Goal: Task Accomplishment & Management: Manage account settings

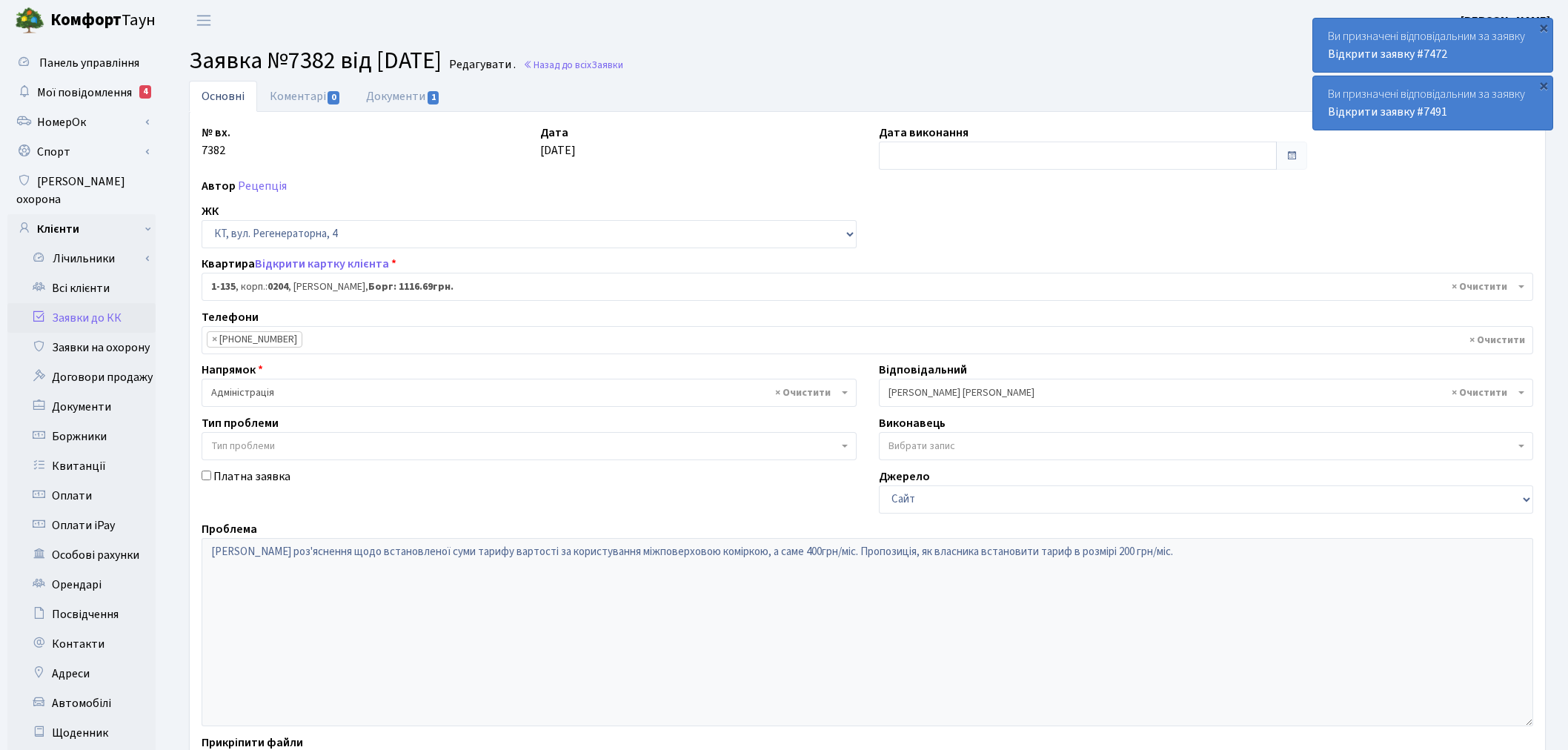
select select "135"
click at [115, 309] on link "Заявки до КК" at bounding box center [81, 318] width 148 height 29
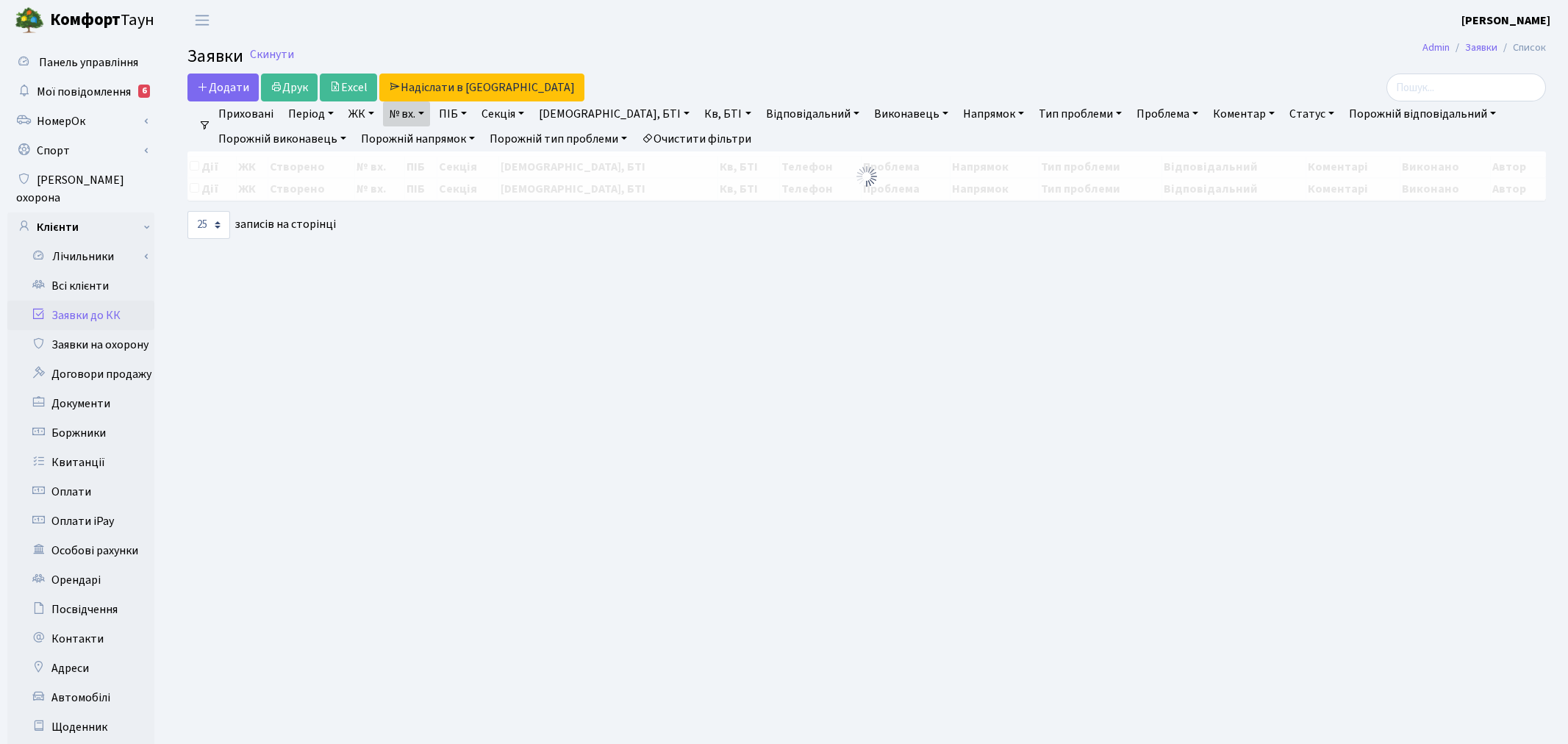
select select "25"
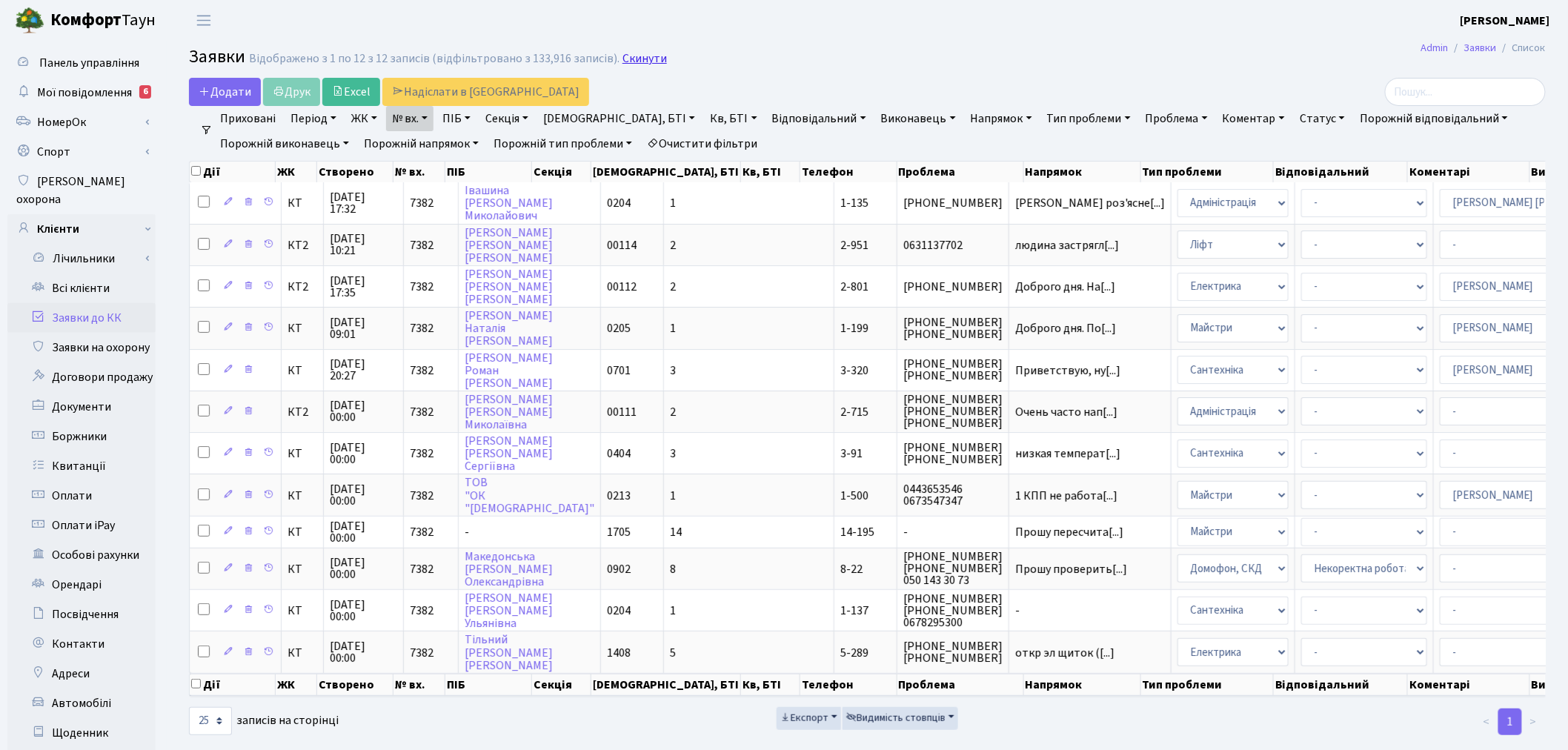
click at [622, 63] on link "Скинути" at bounding box center [644, 59] width 45 height 14
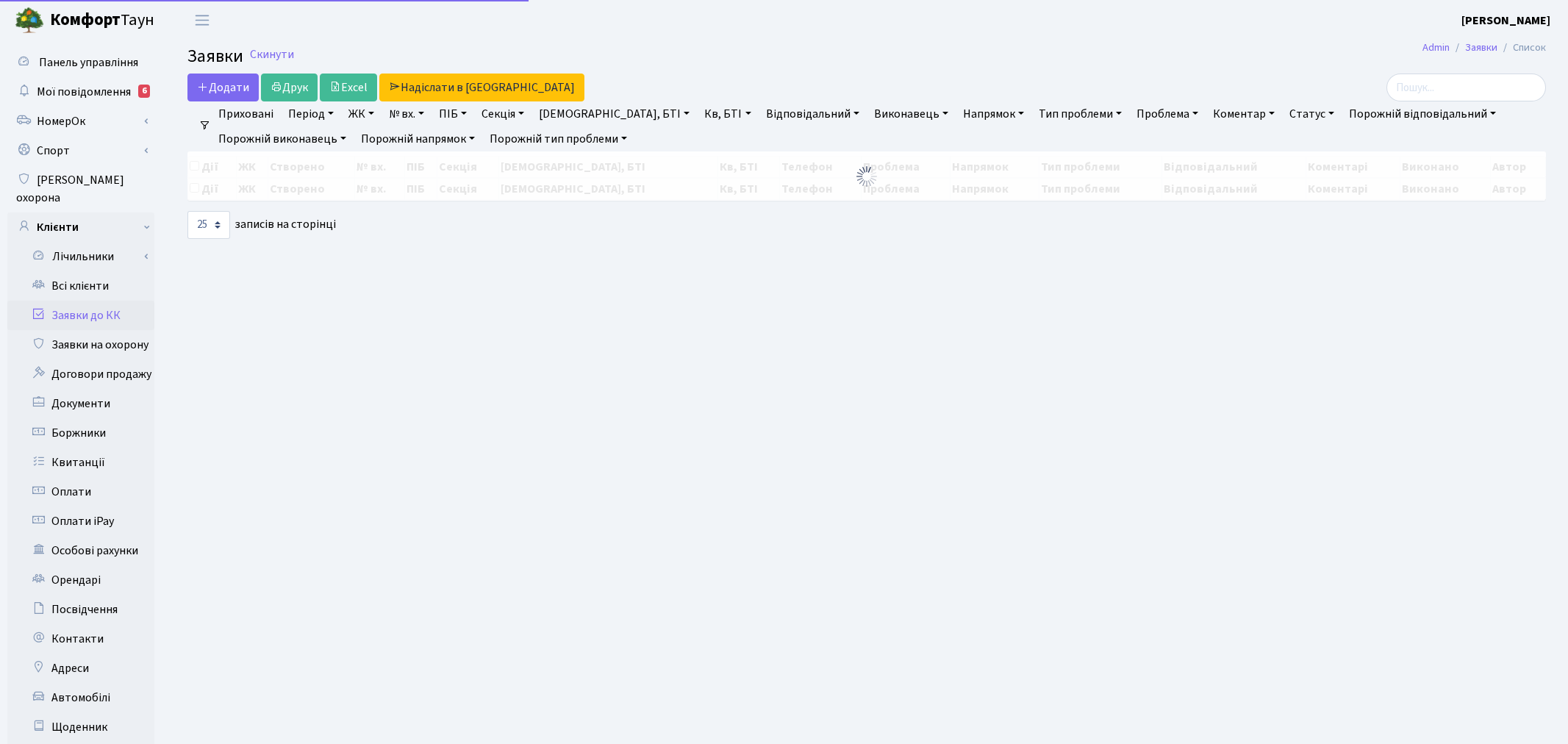
select select "25"
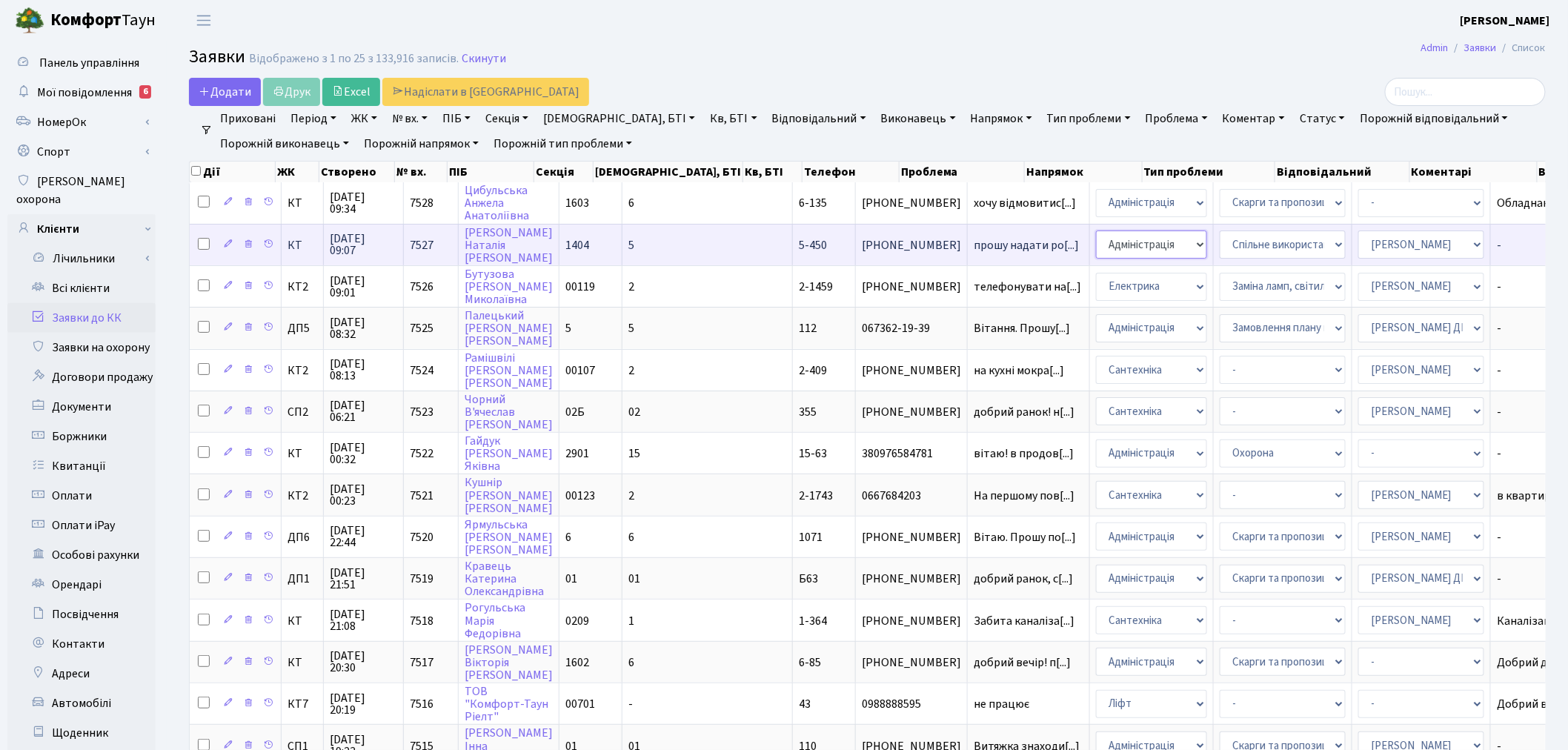
click at [1095, 242] on select "- Адміністрація Домофон, СКД Ліфт Майстри Сантехніка Економічний відділ Електри…" at bounding box center [1151, 244] width 111 height 28
select select "9"
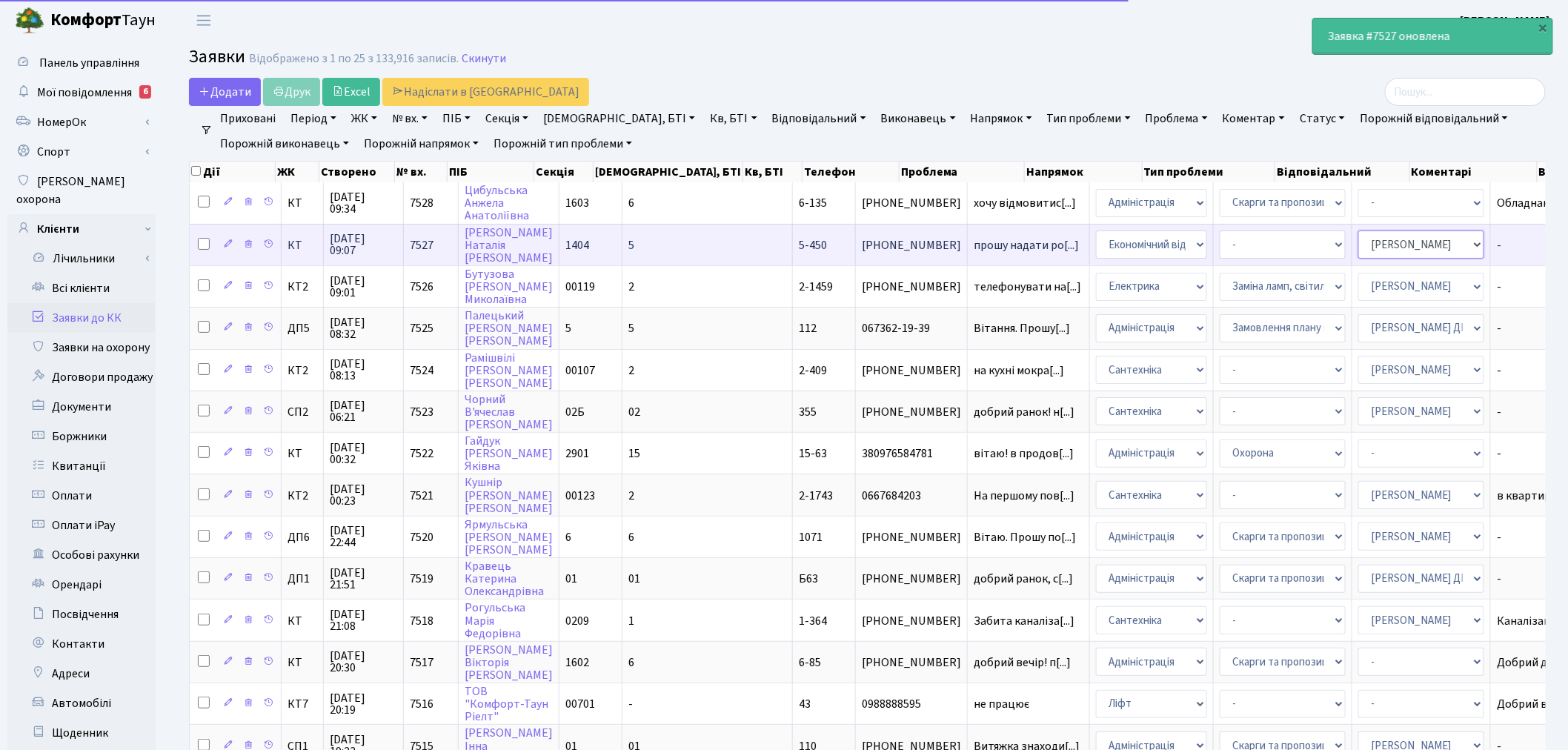
click at [1358, 250] on select "- Адміністратор ЖК КТ Вижул В. В. Гордієнко Н.В. Дядюшкін Д.Ю. Кипчук Т. А. Кла…" at bounding box center [1421, 244] width 126 height 28
select select "33"
